Goal: Transaction & Acquisition: Subscribe to service/newsletter

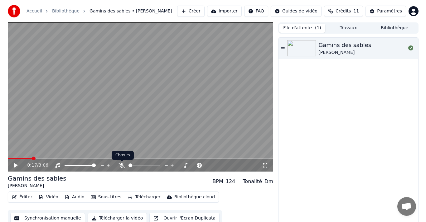
scroll to position [4, 0]
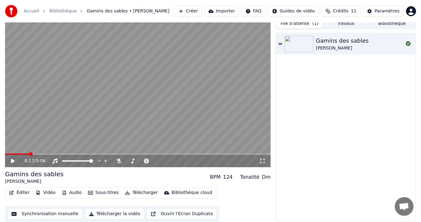
click at [95, 191] on button "Sous-titres" at bounding box center [103, 193] width 36 height 9
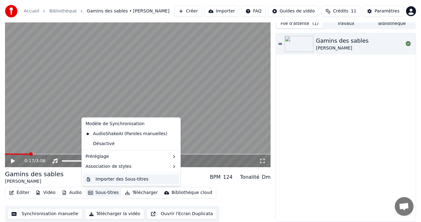
click at [123, 180] on div "Importer des Sous-titres" at bounding box center [121, 180] width 53 height 6
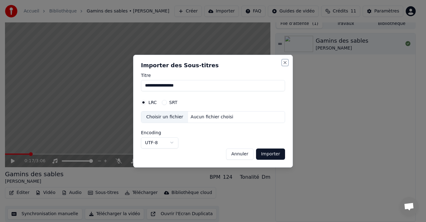
click at [287, 62] on button "Close" at bounding box center [285, 62] width 5 height 5
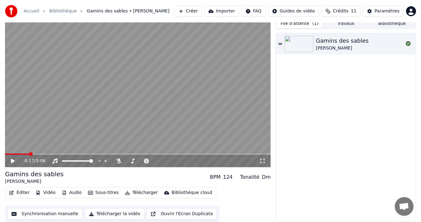
click at [20, 193] on button "Éditer" at bounding box center [19, 193] width 25 height 9
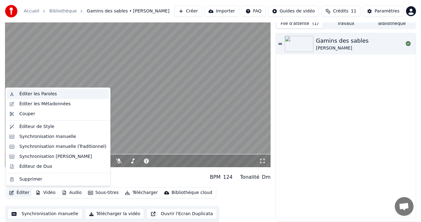
click at [29, 94] on div "Éditer les Paroles" at bounding box center [37, 94] width 37 height 6
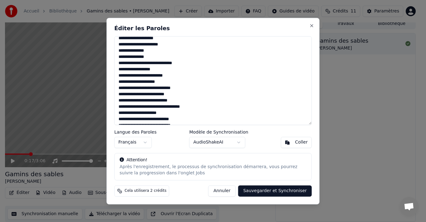
scroll to position [0, 0]
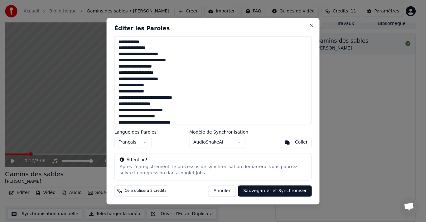
click at [141, 104] on textarea at bounding box center [214, 80] width 198 height 89
click at [169, 107] on textarea at bounding box center [214, 80] width 198 height 89
click at [169, 105] on textarea at bounding box center [214, 80] width 198 height 89
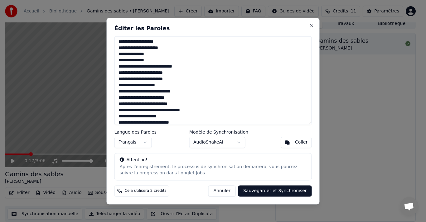
click at [236, 143] on button "AudioShakeAI" at bounding box center [217, 142] width 56 height 11
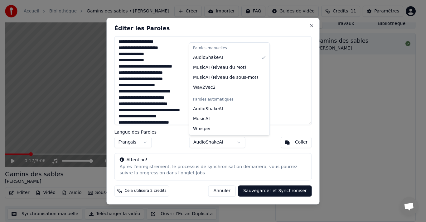
click at [237, 143] on div at bounding box center [213, 111] width 426 height 222
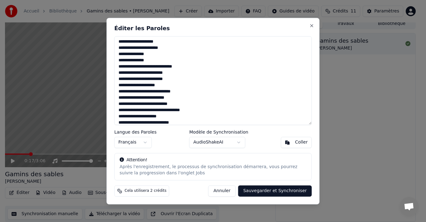
drag, startPoint x: 154, startPoint y: 85, endPoint x: 163, endPoint y: 85, distance: 8.7
click at [163, 85] on textarea at bounding box center [214, 80] width 198 height 89
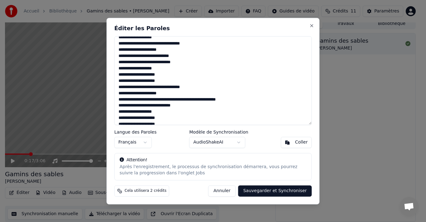
scroll to position [372, 0]
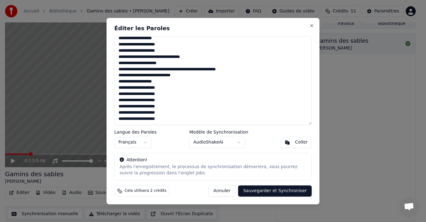
type textarea "**********"
click at [239, 143] on button "AudioShakeAI" at bounding box center [217, 142] width 56 height 11
click at [267, 190] on button "Sauvegarder et Synchroniser" at bounding box center [275, 191] width 74 height 11
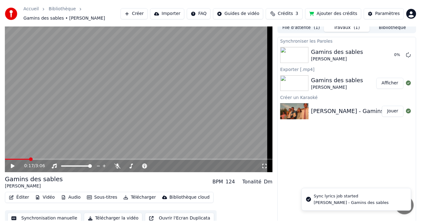
scroll to position [7, 0]
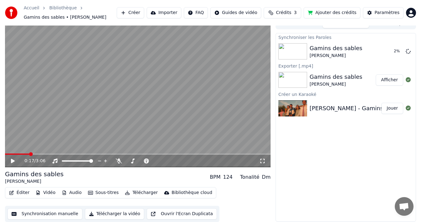
click at [285, 13] on span "Crédits" at bounding box center [283, 13] width 15 height 6
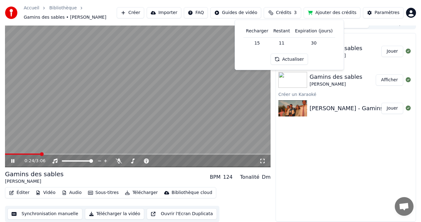
click at [351, 157] on div "Synchroniser les Paroles Gamins des sables Jérémy Frerot Jouer Exporter [.mp4] …" at bounding box center [346, 127] width 140 height 189
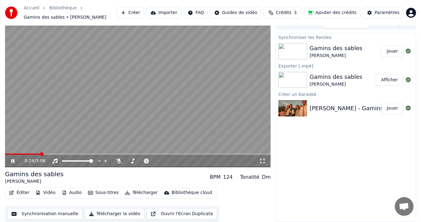
click at [9, 155] on span at bounding box center [22, 154] width 35 height 1
click at [5, 154] on span at bounding box center [7, 155] width 4 height 4
click at [12, 161] on icon at bounding box center [12, 161] width 3 height 4
click at [5, 154] on span at bounding box center [7, 155] width 4 height 4
click at [11, 163] on icon at bounding box center [17, 161] width 14 height 5
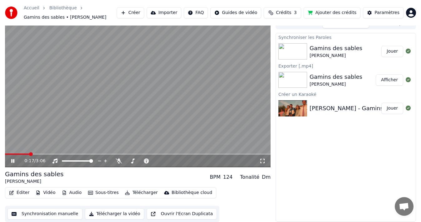
click at [6, 154] on span at bounding box center [17, 154] width 24 height 1
click at [12, 161] on icon at bounding box center [12, 161] width 3 height 4
click at [337, 12] on button "Ajouter des crédits" at bounding box center [332, 12] width 57 height 11
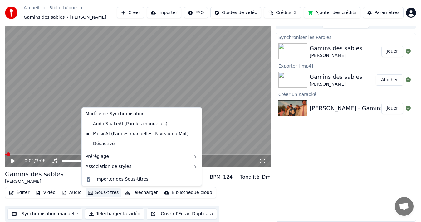
click at [96, 194] on button "Sous-titres" at bounding box center [103, 193] width 36 height 9
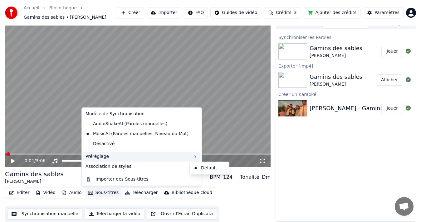
click at [115, 156] on div "Préréglage" at bounding box center [141, 157] width 117 height 10
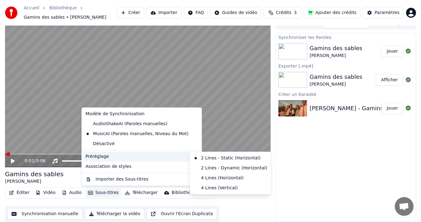
click at [116, 156] on div "Préréglage" at bounding box center [141, 157] width 117 height 10
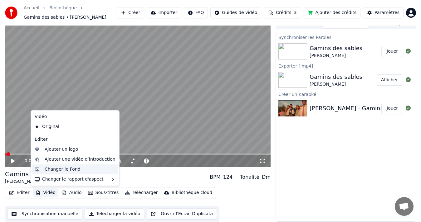
click at [58, 170] on div "Changer le Fond" at bounding box center [63, 170] width 36 height 6
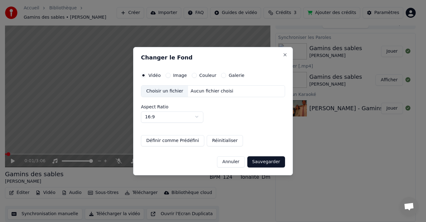
click at [192, 76] on button "Couleur" at bounding box center [194, 75] width 5 height 5
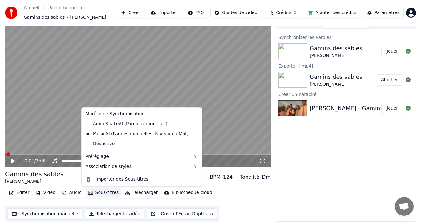
click at [100, 193] on button "Sous-titres" at bounding box center [103, 193] width 36 height 9
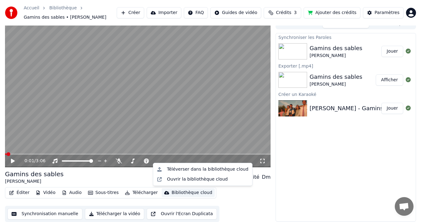
click at [296, 53] on img at bounding box center [292, 51] width 29 height 16
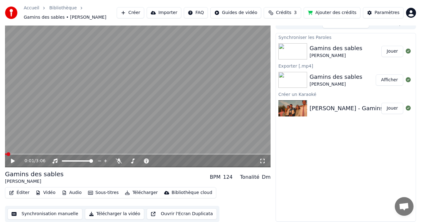
click at [109, 217] on button "Télécharger la vidéo" at bounding box center [115, 214] width 60 height 11
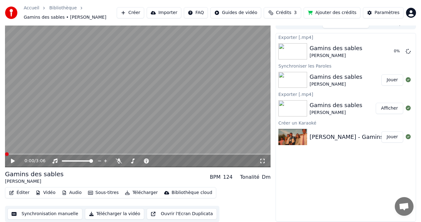
click at [5, 155] on span at bounding box center [7, 155] width 4 height 4
click at [12, 161] on icon at bounding box center [13, 161] width 4 height 4
click at [119, 162] on icon at bounding box center [119, 161] width 6 height 5
click at [62, 159] on span at bounding box center [64, 161] width 4 height 4
click at [93, 163] on span at bounding box center [91, 161] width 4 height 4
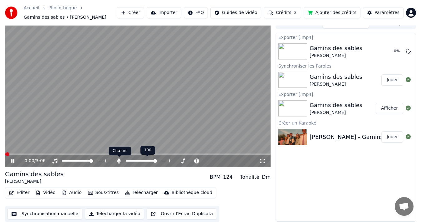
click at [119, 161] on icon at bounding box center [118, 161] width 3 height 5
click at [133, 162] on span at bounding box center [134, 161] width 4 height 4
click at [129, 162] on span at bounding box center [130, 161] width 4 height 4
click at [126, 162] on span at bounding box center [128, 161] width 4 height 4
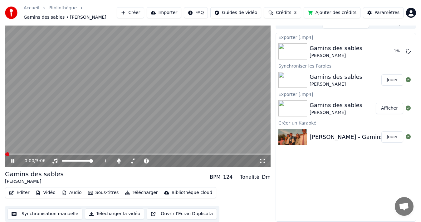
click at [11, 161] on icon at bounding box center [17, 161] width 14 height 5
click at [166, 162] on span at bounding box center [165, 161] width 4 height 4
click at [12, 162] on icon at bounding box center [13, 161] width 4 height 4
click at [169, 163] on span at bounding box center [169, 161] width 4 height 4
click at [155, 163] on span at bounding box center [155, 161] width 4 height 4
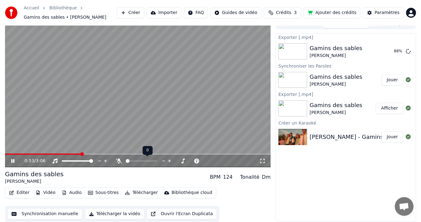
click at [126, 163] on span at bounding box center [128, 161] width 4 height 4
click at [13, 161] on icon at bounding box center [12, 161] width 3 height 4
click at [66, 154] on span at bounding box center [43, 154] width 76 height 1
click at [7, 154] on span at bounding box center [6, 154] width 3 height 1
click at [12, 161] on icon at bounding box center [13, 161] width 4 height 4
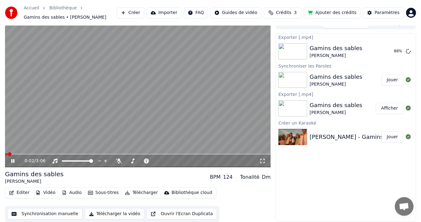
click at [12, 161] on icon at bounding box center [12, 161] width 3 height 4
click at [390, 50] on button "Afficher" at bounding box center [389, 51] width 27 height 11
click at [96, 192] on button "Sous-titres" at bounding box center [103, 193] width 36 height 9
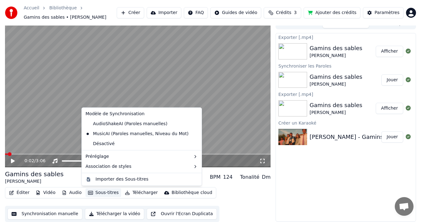
click at [283, 217] on div "Exporter [.mp4] Gamins des sables Jérémy Frerot Afficher Synchroniser les Parol…" at bounding box center [346, 127] width 140 height 189
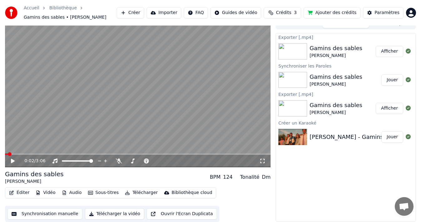
click at [64, 193] on icon "button" at bounding box center [64, 193] width 5 height 4
click at [105, 194] on button "Sous-titres" at bounding box center [103, 193] width 36 height 9
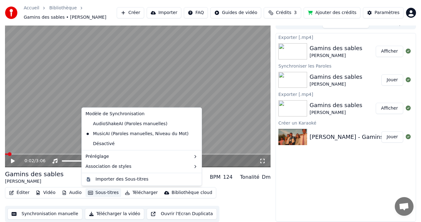
click at [335, 176] on div "Exporter [.mp4] Gamins des sables Jérémy Frerot Afficher Synchroniser les Parol…" at bounding box center [346, 127] width 140 height 189
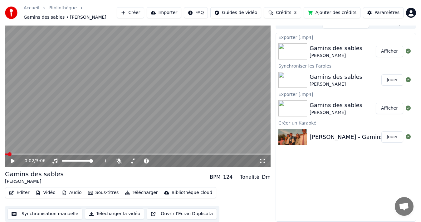
click at [47, 213] on button "Synchronisation manuelle" at bounding box center [44, 214] width 75 height 11
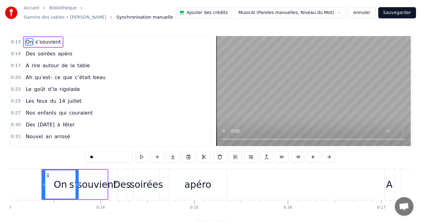
scroll to position [0, 1220]
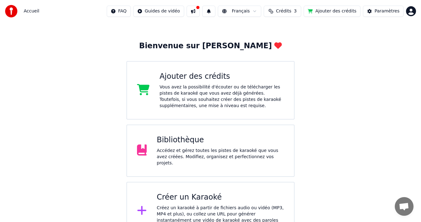
scroll to position [28, 0]
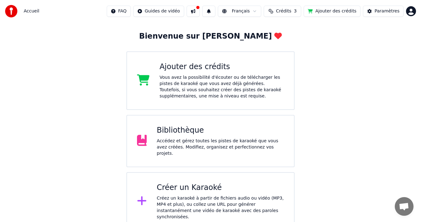
click at [412, 10] on html "Accueil FAQ Guides de vidéo Français Crédits 3 Ajouter des crédits Paramètres B…" at bounding box center [210, 102] width 421 height 260
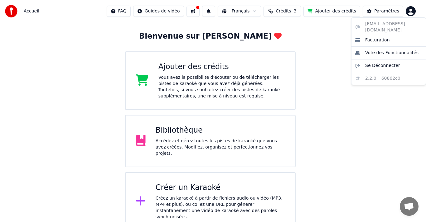
click at [42, 73] on html "Accueil FAQ Guides de vidéo Français Crédits 3 Ajouter des crédits Paramètres B…" at bounding box center [213, 102] width 426 height 260
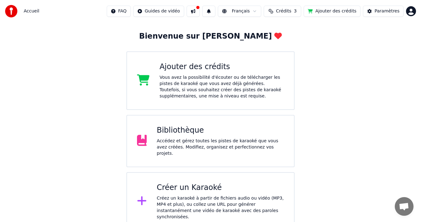
click at [237, 141] on div "Accédez et gérez toutes les pistes de karaoké que vous avez créées. Modifiez, o…" at bounding box center [220, 147] width 127 height 19
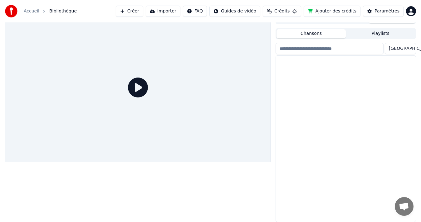
scroll to position [9, 0]
click at [334, 69] on div "[PERSON_NAME]" at bounding box center [358, 71] width 97 height 6
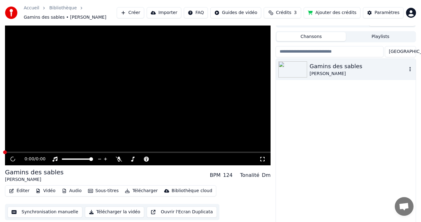
scroll to position [12, 0]
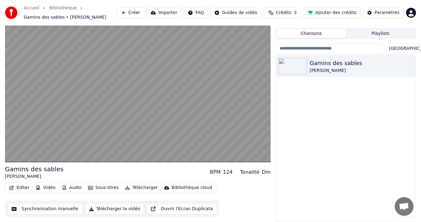
click at [96, 188] on button "Sous-titres" at bounding box center [103, 188] width 36 height 9
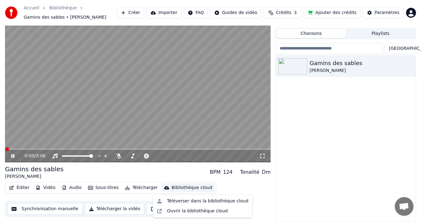
click at [374, 124] on div "Gamins des [PERSON_NAME]" at bounding box center [346, 139] width 140 height 166
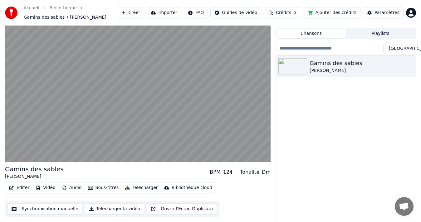
click at [100, 186] on button "Sous-titres" at bounding box center [103, 188] width 36 height 9
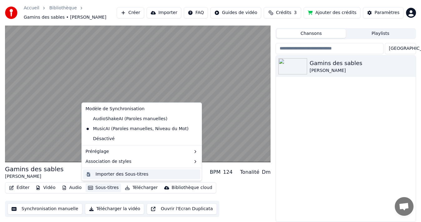
click at [118, 174] on div "Importer des Sous-titres" at bounding box center [121, 175] width 53 height 6
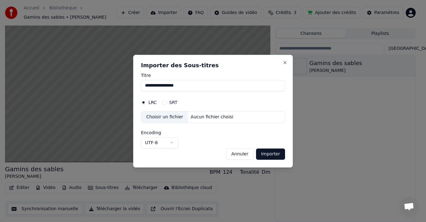
click at [285, 59] on div "**********" at bounding box center [213, 111] width 160 height 113
click at [284, 62] on button "Close" at bounding box center [285, 62] width 5 height 5
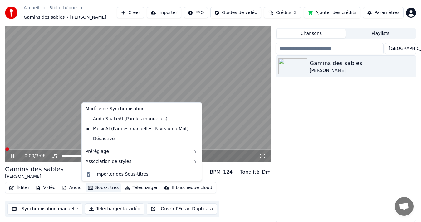
click at [103, 190] on button "Sous-titres" at bounding box center [103, 188] width 36 height 9
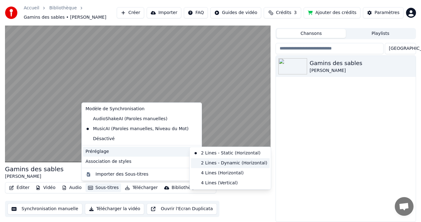
click at [218, 164] on div "2 Lines - Dynamic (Horizontal)" at bounding box center [230, 164] width 79 height 10
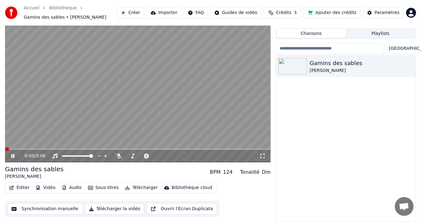
click at [14, 156] on icon at bounding box center [12, 156] width 3 height 4
click at [13, 155] on icon at bounding box center [17, 156] width 14 height 5
click at [12, 157] on icon at bounding box center [13, 156] width 4 height 4
click at [117, 150] on div "1:01 / 3:06" at bounding box center [138, 156] width 266 height 12
click at [116, 148] on video at bounding box center [138, 87] width 266 height 149
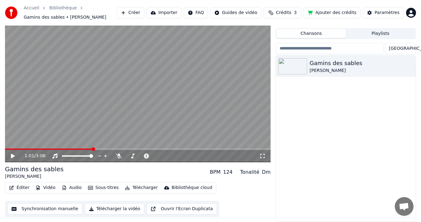
click at [70, 144] on video at bounding box center [138, 87] width 266 height 149
click at [67, 149] on span at bounding box center [51, 149] width 93 height 1
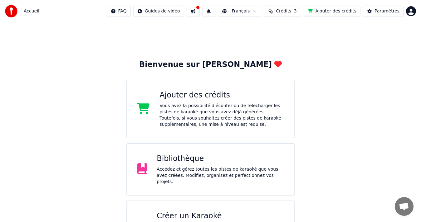
drag, startPoint x: 0, startPoint y: 0, endPoint x: 78, endPoint y: 97, distance: 124.9
click at [78, 97] on div "Bienvenue sur Youka Ajouter des crédits Vous avez la possibilité d'écouter ou d…" at bounding box center [210, 140] width 421 height 237
click at [251, 163] on div "Bibliothèque" at bounding box center [220, 159] width 127 height 10
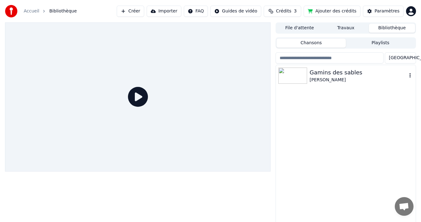
click at [301, 76] on img at bounding box center [292, 76] width 29 height 16
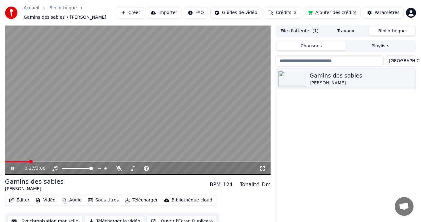
click at [146, 105] on video at bounding box center [138, 100] width 266 height 149
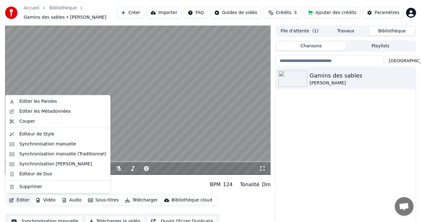
click at [20, 198] on button "Éditer" at bounding box center [19, 200] width 25 height 9
click at [40, 154] on div "Synchronisation manuelle (Traditionnel)" at bounding box center [62, 154] width 87 height 6
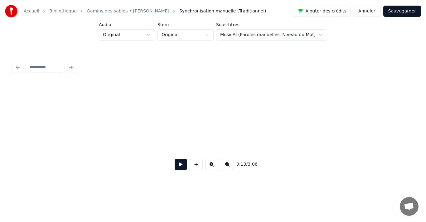
scroll to position [0, 834]
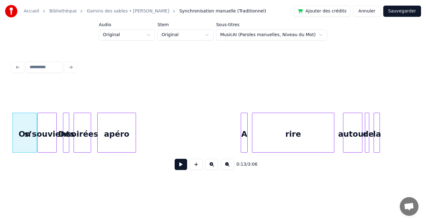
click at [48, 139] on div "s’souvient" at bounding box center [47, 134] width 19 height 42
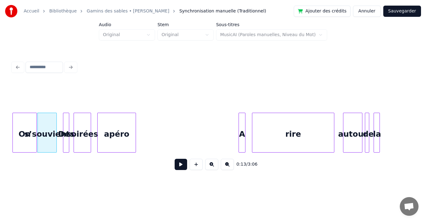
click at [243, 146] on div "A" at bounding box center [242, 134] width 6 height 42
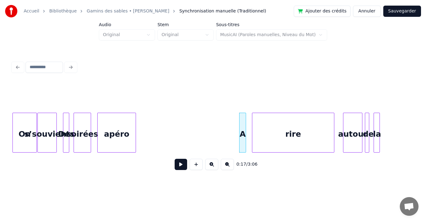
click at [426, 2] on div "Accueil Bibliothèque Gamins des sables • [PERSON_NAME] Synchronisation manuelle…" at bounding box center [213, 11] width 426 height 22
click at [181, 165] on button at bounding box center [181, 164] width 12 height 11
click at [178, 165] on button at bounding box center [181, 164] width 12 height 11
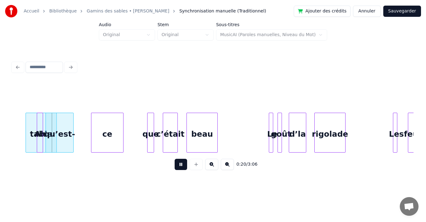
click at [178, 165] on button at bounding box center [181, 164] width 12 height 11
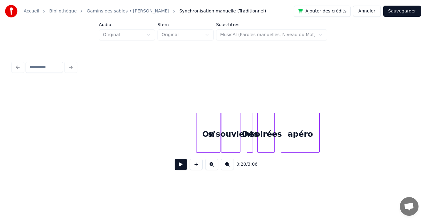
scroll to position [0, 652]
click at [182, 168] on button at bounding box center [181, 164] width 12 height 11
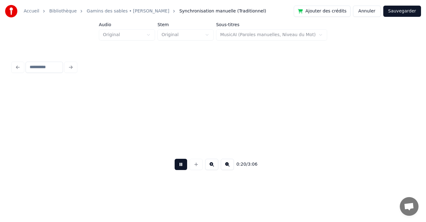
scroll to position [0, 1285]
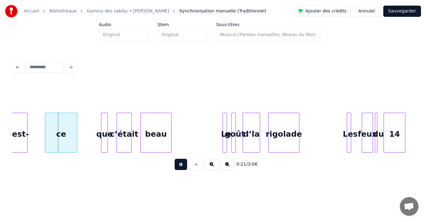
click at [182, 168] on button at bounding box center [181, 164] width 12 height 11
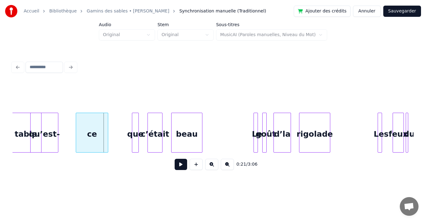
scroll to position [0, 1273]
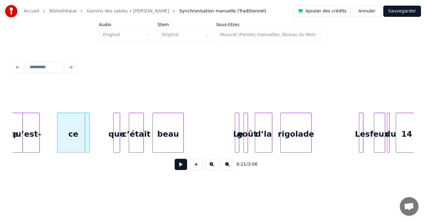
click at [212, 166] on button at bounding box center [211, 164] width 13 height 11
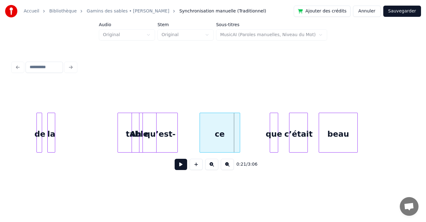
scroll to position [0, 1459]
click at [222, 142] on div "ce" at bounding box center [220, 134] width 40 height 42
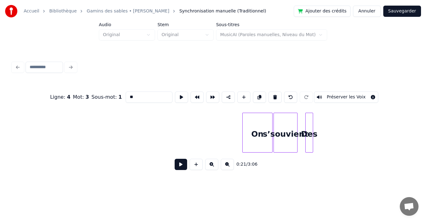
scroll to position [0, 848]
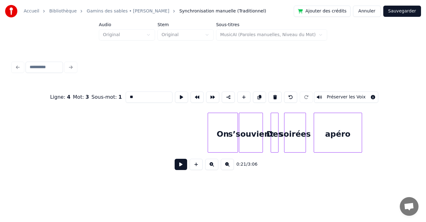
click at [184, 168] on button at bounding box center [181, 164] width 12 height 11
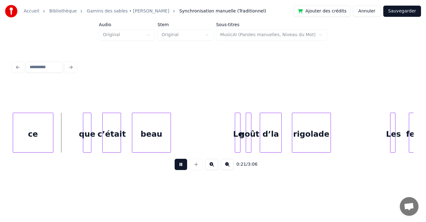
click at [183, 167] on button at bounding box center [181, 164] width 12 height 11
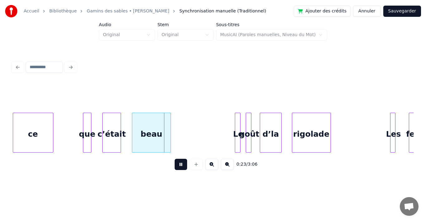
click at [183, 167] on button at bounding box center [181, 164] width 12 height 11
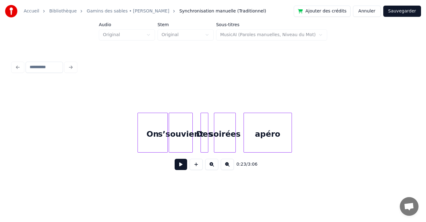
scroll to position [0, 906]
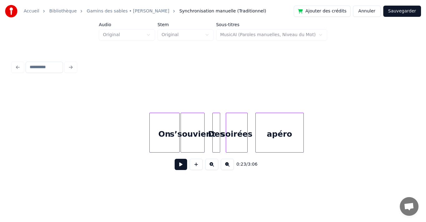
click at [182, 167] on button at bounding box center [181, 164] width 12 height 11
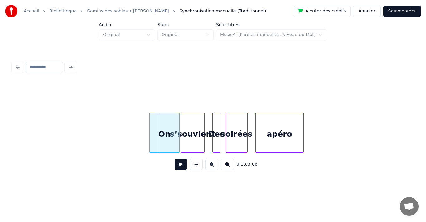
click at [182, 167] on button at bounding box center [181, 164] width 12 height 11
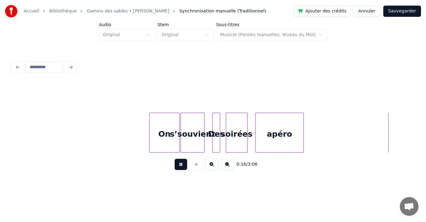
click at [182, 167] on button at bounding box center [181, 164] width 12 height 11
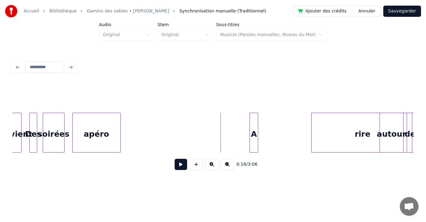
scroll to position [0, 1094]
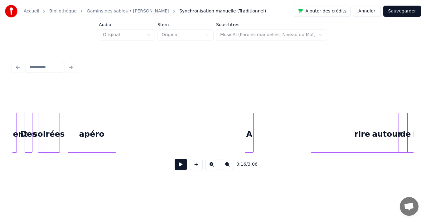
click at [426, 137] on div "Accueil Bibliothèque Gamins des sables • [PERSON_NAME] Synchronisation manuelle…" at bounding box center [213, 92] width 426 height 184
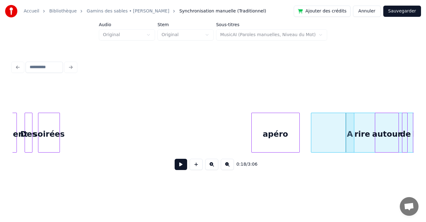
click at [283, 144] on div "apéro" at bounding box center [276, 134] width 48 height 42
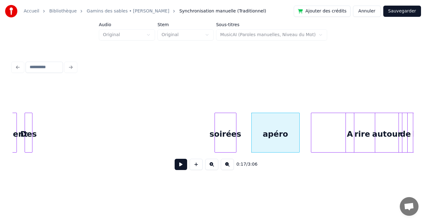
click at [233, 146] on div "soirées" at bounding box center [225, 134] width 21 height 42
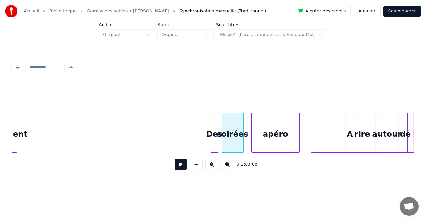
click at [214, 147] on div "Des" at bounding box center [214, 134] width 7 height 42
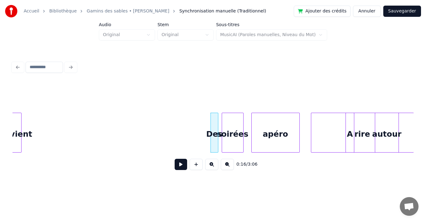
scroll to position [0, 1076]
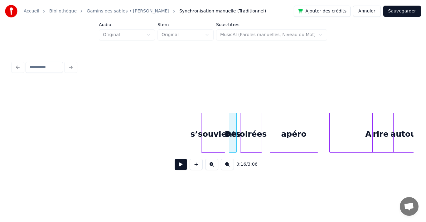
click at [206, 147] on div "s’souvient" at bounding box center [214, 134] width 24 height 42
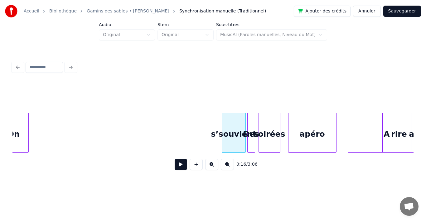
scroll to position [0, 1011]
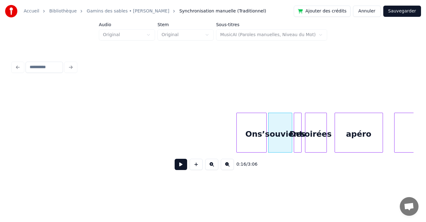
click at [249, 144] on div "On" at bounding box center [252, 134] width 30 height 42
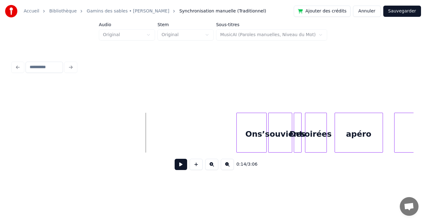
click at [182, 167] on button at bounding box center [181, 164] width 12 height 11
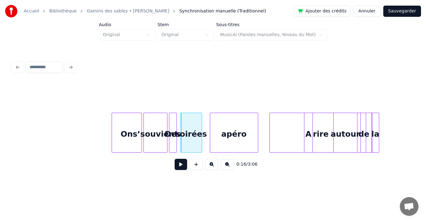
scroll to position [0, 1148]
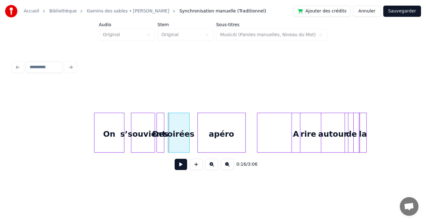
click at [109, 141] on div "On" at bounding box center [110, 134] width 30 height 42
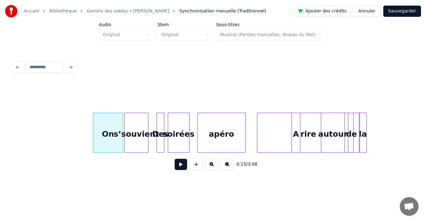
click at [135, 144] on div "s’souvient" at bounding box center [137, 134] width 24 height 42
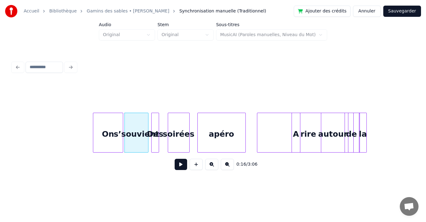
click at [152, 143] on div "Des" at bounding box center [155, 134] width 7 height 42
click at [166, 143] on div "soirées" at bounding box center [170, 134] width 21 height 42
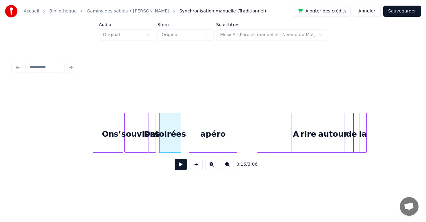
click at [203, 146] on div "apéro" at bounding box center [213, 134] width 48 height 42
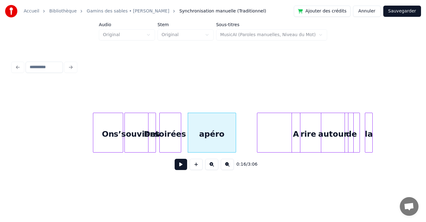
click at [370, 145] on div "la" at bounding box center [368, 134] width 7 height 42
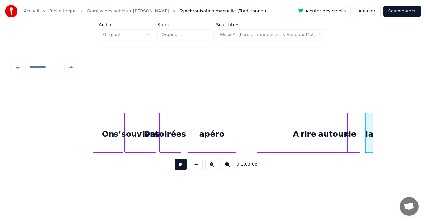
click at [354, 148] on div "de" at bounding box center [351, 134] width 6 height 42
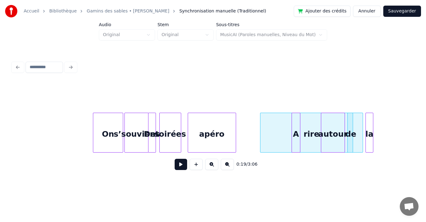
click at [360, 148] on div "rire" at bounding box center [312, 134] width 102 height 42
click at [292, 145] on div "A" at bounding box center [293, 134] width 8 height 42
click at [178, 169] on button at bounding box center [181, 164] width 12 height 11
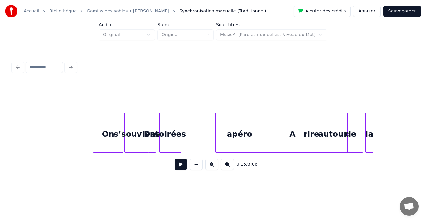
click at [246, 152] on div "On s’souvient Des soirées apéro rire A autour de la" at bounding box center [212, 133] width 401 height 40
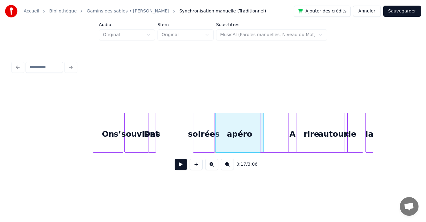
click at [211, 146] on div "soirées" at bounding box center [203, 134] width 21 height 42
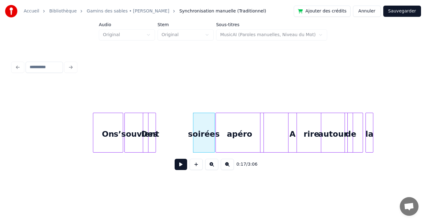
click at [173, 151] on div "On s’souvient Des soirées apéro rire A autour de la" at bounding box center [212, 133] width 401 height 40
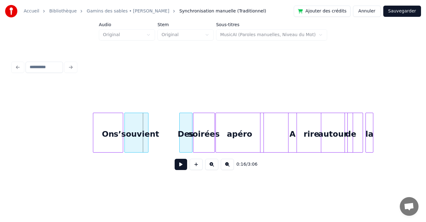
click at [188, 148] on div "Des" at bounding box center [186, 134] width 12 height 42
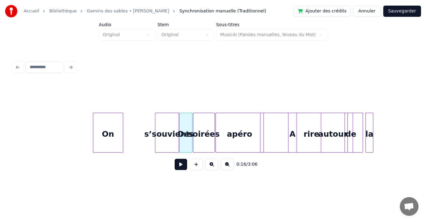
click at [169, 147] on div "s’souvient" at bounding box center [167, 134] width 24 height 42
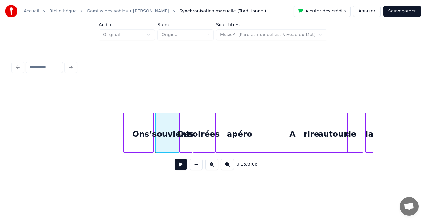
click at [148, 147] on div "On" at bounding box center [139, 134] width 30 height 42
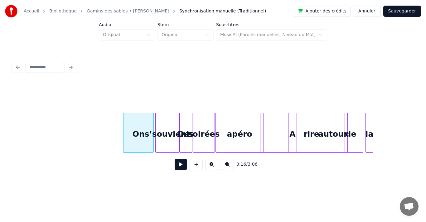
click at [180, 169] on button at bounding box center [181, 164] width 12 height 11
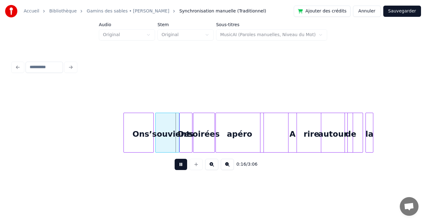
click at [180, 169] on button at bounding box center [181, 164] width 12 height 11
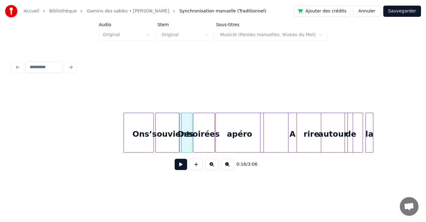
click at [283, 130] on div "rire" at bounding box center [312, 134] width 102 height 42
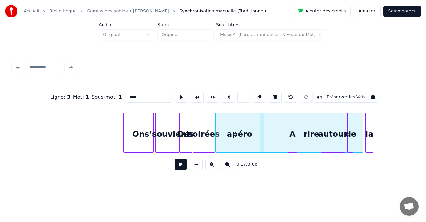
click at [228, 144] on div "apéro" at bounding box center [240, 134] width 48 height 42
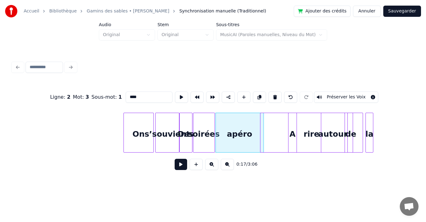
type input "*****"
click at [277, 141] on div at bounding box center [276, 132] width 2 height 39
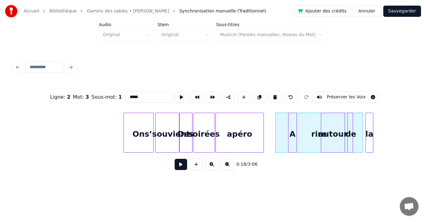
click at [264, 143] on div "apéro" at bounding box center [240, 133] width 48 height 40
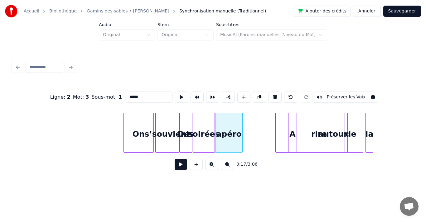
click at [241, 144] on div at bounding box center [242, 132] width 2 height 39
click at [148, 145] on div at bounding box center [149, 132] width 2 height 39
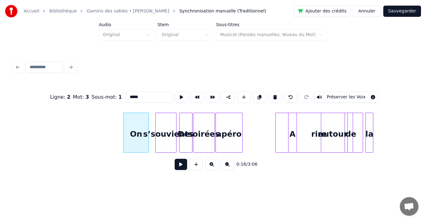
click at [176, 144] on div at bounding box center [175, 132] width 2 height 39
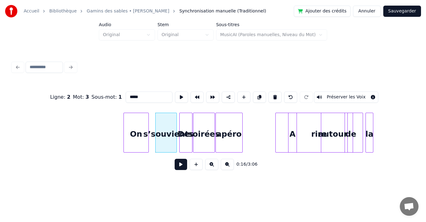
click at [182, 170] on button at bounding box center [181, 164] width 12 height 11
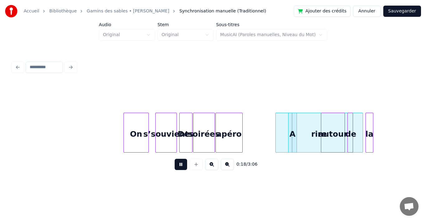
click at [181, 170] on button at bounding box center [181, 164] width 12 height 11
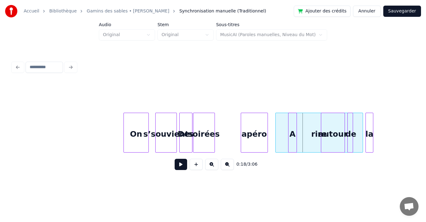
click at [253, 147] on div "apéro" at bounding box center [254, 134] width 27 height 42
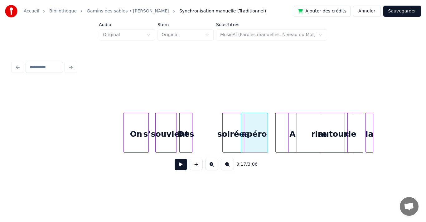
click at [234, 152] on div "On s’souvient Des soirées apéro rire A autour de la" at bounding box center [212, 133] width 401 height 40
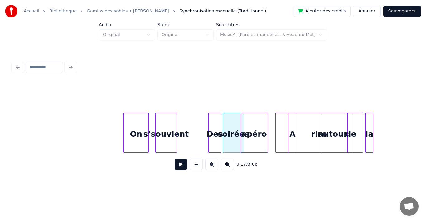
click at [215, 153] on div "On s’souvient Des soirées apéro rire A autour de la" at bounding box center [212, 133] width 401 height 40
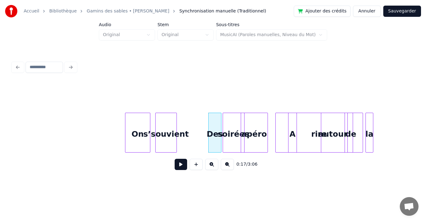
click at [137, 156] on div "0:17 / 3:06" at bounding box center [212, 129] width 401 height 95
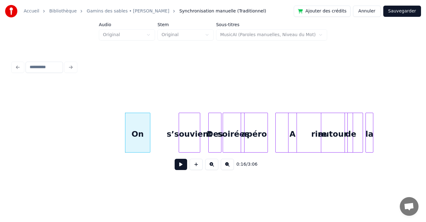
click at [192, 150] on div "On s’souvient Des soirées apéro rire A autour de la" at bounding box center [212, 133] width 401 height 40
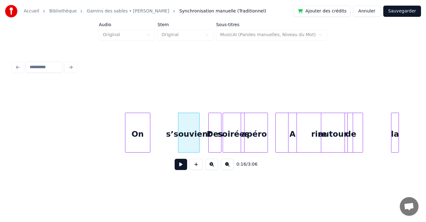
click at [398, 153] on div "On s’souvient Des soirées apéro rire A autour de la" at bounding box center [212, 133] width 401 height 40
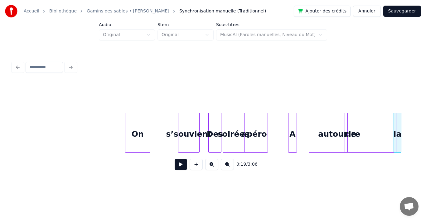
click at [392, 150] on div "rire" at bounding box center [352, 134] width 87 height 42
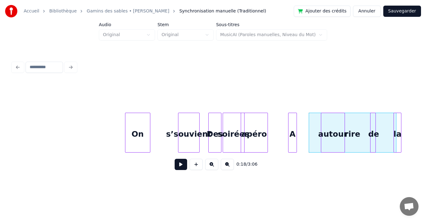
click at [373, 148] on div "de" at bounding box center [374, 134] width 6 height 42
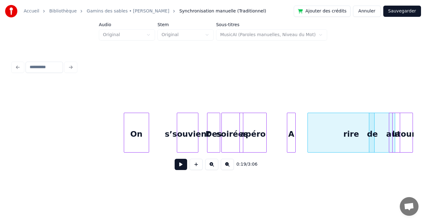
scroll to position [0, 1159]
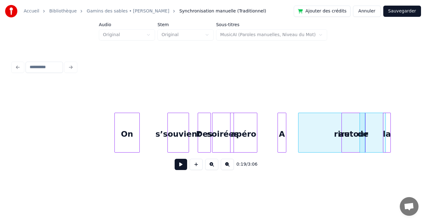
click at [370, 153] on div "On s’souvient Des soirées apéro rire A autour de la" at bounding box center [212, 133] width 401 height 40
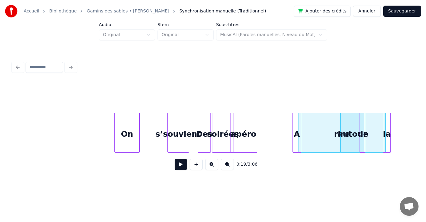
click at [298, 144] on div "A" at bounding box center [297, 134] width 8 height 42
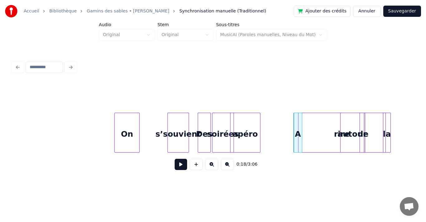
click at [258, 149] on div at bounding box center [259, 132] width 2 height 39
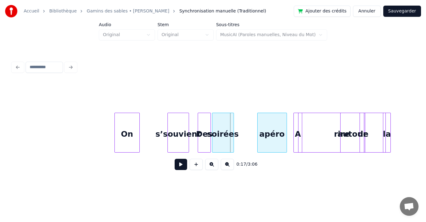
click at [281, 147] on div "apéro" at bounding box center [272, 134] width 29 height 42
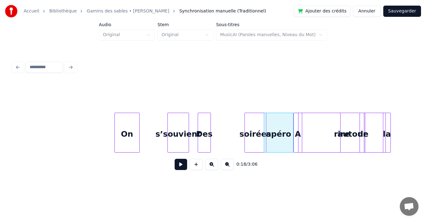
click at [260, 145] on div "soirées" at bounding box center [255, 134] width 21 height 42
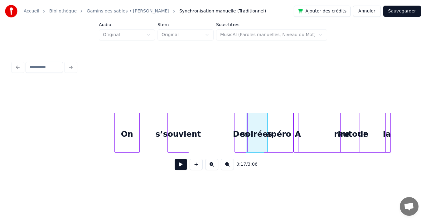
click at [241, 151] on div "On s’souvient Des soirées apéro rire A autour de la" at bounding box center [212, 133] width 401 height 40
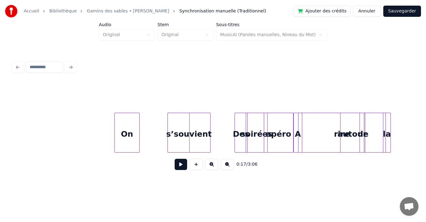
click at [208, 142] on div at bounding box center [209, 132] width 2 height 39
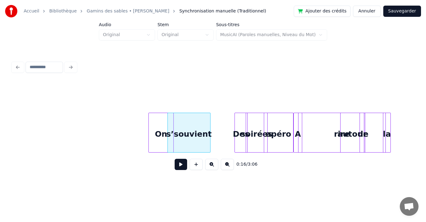
click at [164, 142] on div "On" at bounding box center [161, 134] width 25 height 42
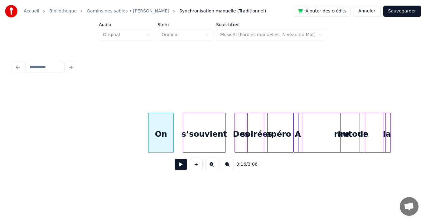
click at [199, 146] on div "s’souvient" at bounding box center [204, 134] width 43 height 42
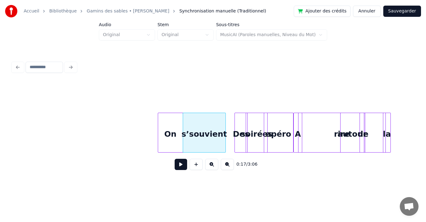
click at [174, 149] on div "On" at bounding box center [170, 134] width 25 height 42
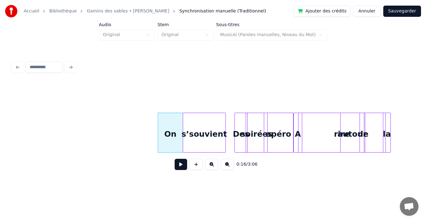
click at [179, 167] on button at bounding box center [181, 164] width 12 height 11
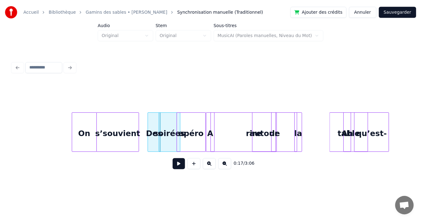
scroll to position [0, 1258]
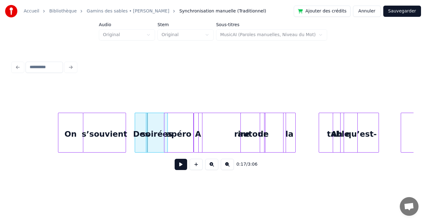
click at [294, 141] on div at bounding box center [295, 132] width 2 height 39
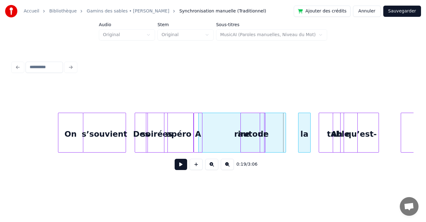
click at [310, 144] on div "la" at bounding box center [305, 134] width 12 height 42
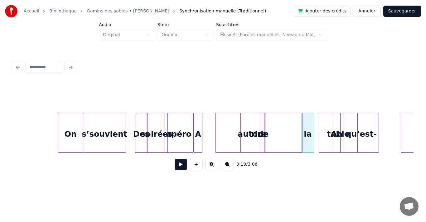
click at [293, 146] on div "rire" at bounding box center [259, 134] width 87 height 42
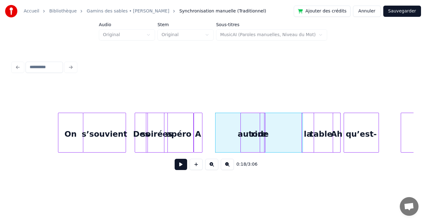
click at [306, 146] on div "table" at bounding box center [321, 134] width 38 height 42
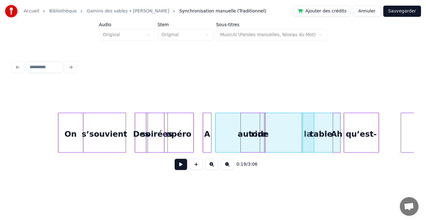
click at [210, 146] on div "A" at bounding box center [207, 134] width 8 height 42
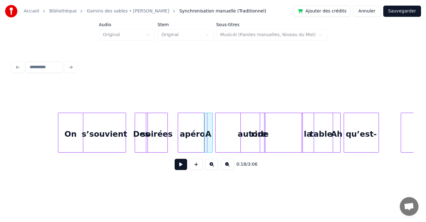
click at [201, 147] on div "apéro" at bounding box center [192, 134] width 29 height 42
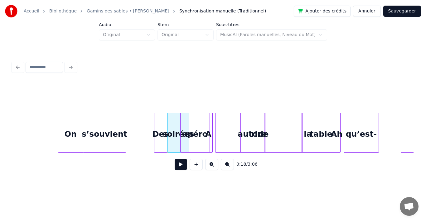
click at [162, 145] on div "Des" at bounding box center [160, 134] width 12 height 42
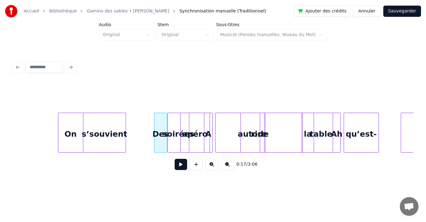
click at [181, 169] on button at bounding box center [181, 164] width 12 height 11
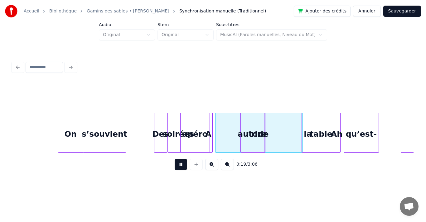
click at [181, 169] on button at bounding box center [181, 164] width 12 height 11
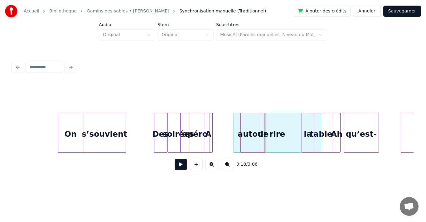
click at [370, 13] on button "Annuler" at bounding box center [366, 11] width 27 height 11
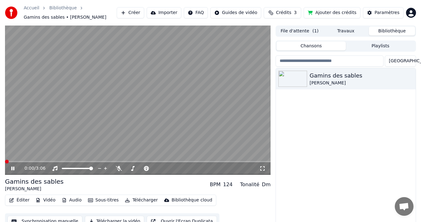
click at [34, 7] on link "Accueil" at bounding box center [32, 8] width 16 height 6
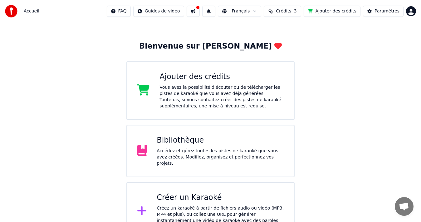
scroll to position [28, 0]
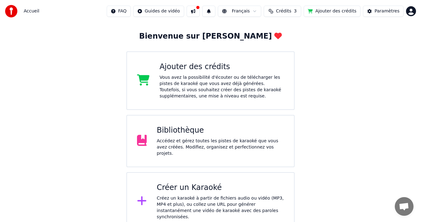
click at [211, 187] on div "Créer un Karaoké" at bounding box center [220, 188] width 127 height 10
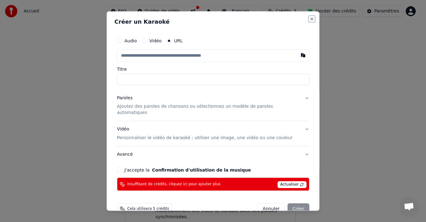
click at [310, 19] on button "Close" at bounding box center [312, 19] width 5 height 5
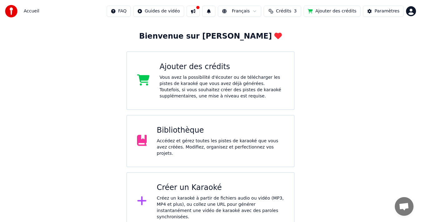
click at [187, 149] on div "Accédez et gérez toutes les pistes de karaoké que vous avez créées. Modifiez, o…" at bounding box center [220, 147] width 127 height 19
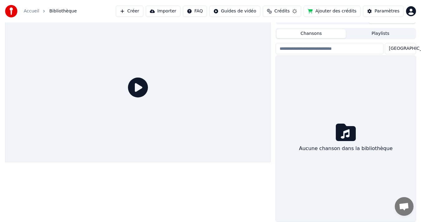
scroll to position [9, 0]
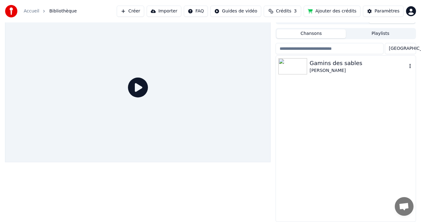
click at [287, 66] on img at bounding box center [292, 66] width 29 height 16
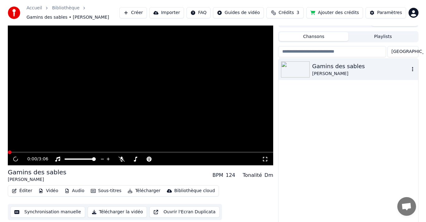
scroll to position [12, 0]
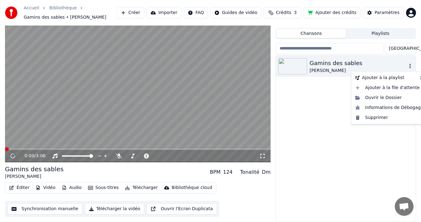
click at [410, 66] on icon "button" at bounding box center [409, 66] width 1 height 4
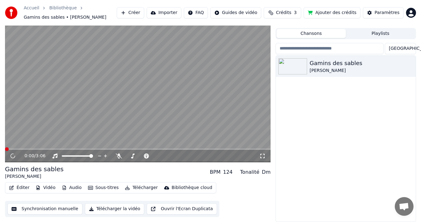
click at [19, 188] on button "Éditer" at bounding box center [19, 188] width 25 height 9
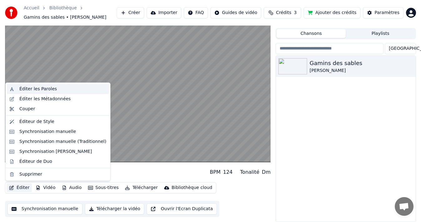
click at [38, 89] on div "Éditer les Paroles" at bounding box center [37, 89] width 37 height 6
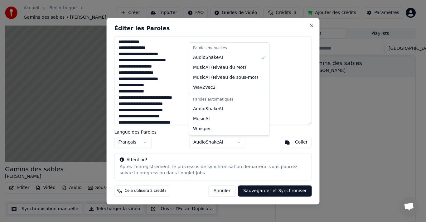
click at [239, 141] on body "Accueil Bibliothèque Gamins des sables • [PERSON_NAME] [PERSON_NAME] Importer F…" at bounding box center [210, 99] width 421 height 222
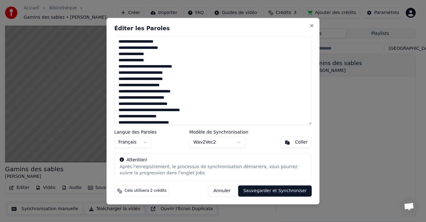
scroll to position [62, 0]
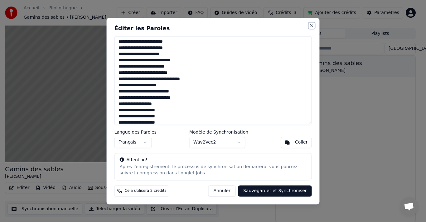
click at [312, 27] on button "Close" at bounding box center [312, 25] width 5 height 5
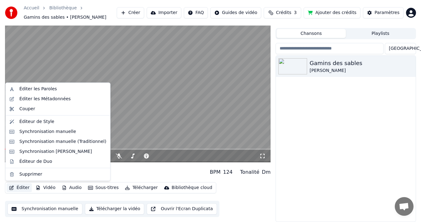
click at [16, 188] on button "Éditer" at bounding box center [19, 188] width 25 height 9
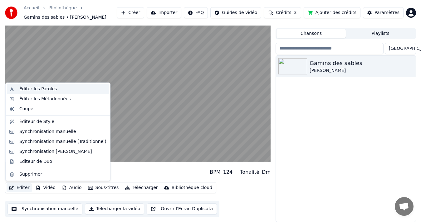
click at [36, 90] on div "Éditer les Paroles" at bounding box center [37, 89] width 37 height 6
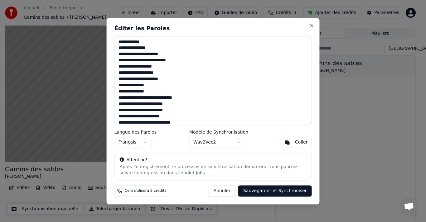
click at [278, 193] on button "Sauvegarder et Synchroniser" at bounding box center [275, 191] width 74 height 11
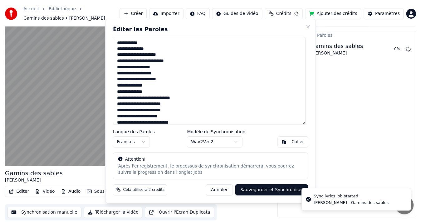
scroll to position [7, 0]
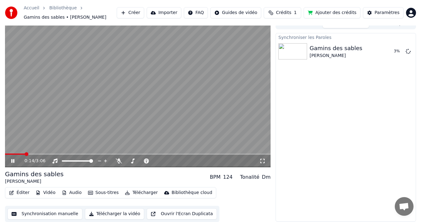
click at [25, 153] on span at bounding box center [27, 155] width 4 height 4
click at [159, 103] on video at bounding box center [138, 92] width 266 height 149
click at [137, 114] on video at bounding box center [138, 92] width 266 height 149
click at [414, 12] on html "Accueil Bibliothèque Gamins des sables • [PERSON_NAME] [PERSON_NAME] Importer F…" at bounding box center [210, 104] width 421 height 222
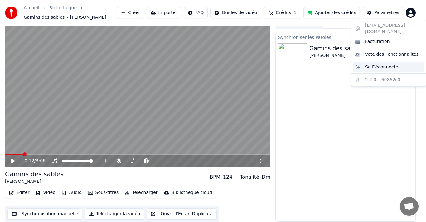
click at [381, 64] on span "Se Déconnecter" at bounding box center [382, 67] width 35 height 6
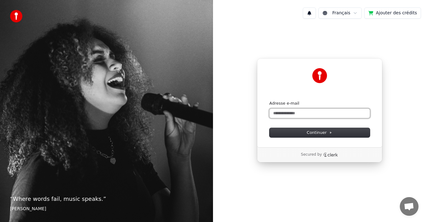
click at [297, 114] on input "Adresse e-mail" at bounding box center [320, 113] width 100 height 9
click at [301, 114] on input "Adresse e-mail" at bounding box center [320, 113] width 100 height 9
click at [310, 113] on input "Adresse e-mail" at bounding box center [320, 113] width 100 height 9
click at [270, 101] on button "submit" at bounding box center [270, 101] width 0 height 0
type input "**********"
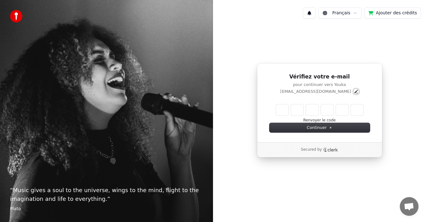
click at [354, 92] on icon "Edit" at bounding box center [356, 91] width 5 height 5
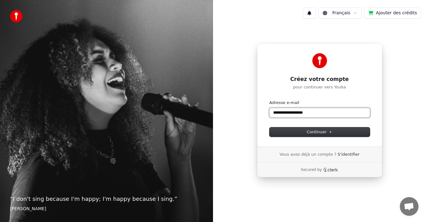
click at [287, 115] on input "**********" at bounding box center [320, 112] width 100 height 9
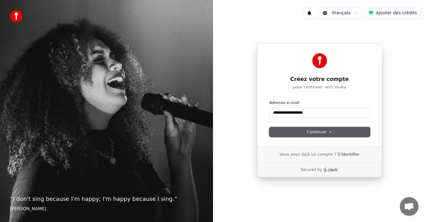
click at [326, 132] on span "Continuer" at bounding box center [320, 132] width 26 height 6
type input "**********"
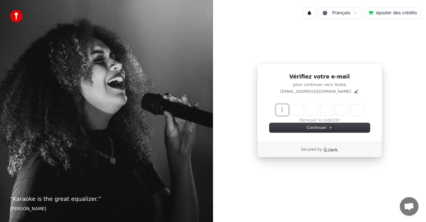
click at [284, 110] on input "Enter verification code" at bounding box center [326, 110] width 100 height 11
type input "******"
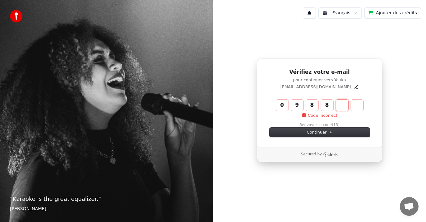
type input "******"
